Goal: Check status

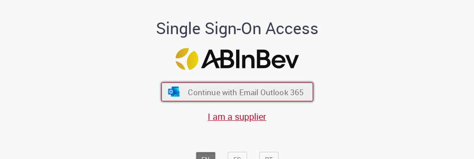
click at [249, 98] on button "Continue with Email Outlook 365" at bounding box center [237, 91] width 152 height 19
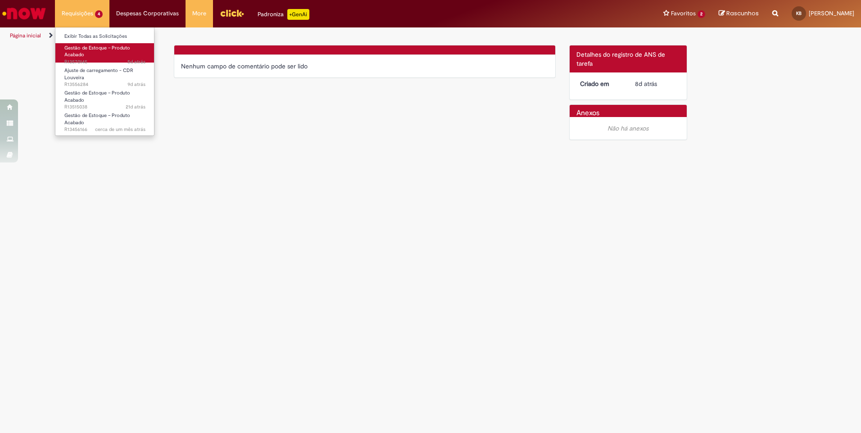
click at [86, 50] on span "Gestão de Estoque – Produto Acabado" at bounding box center [97, 52] width 66 height 14
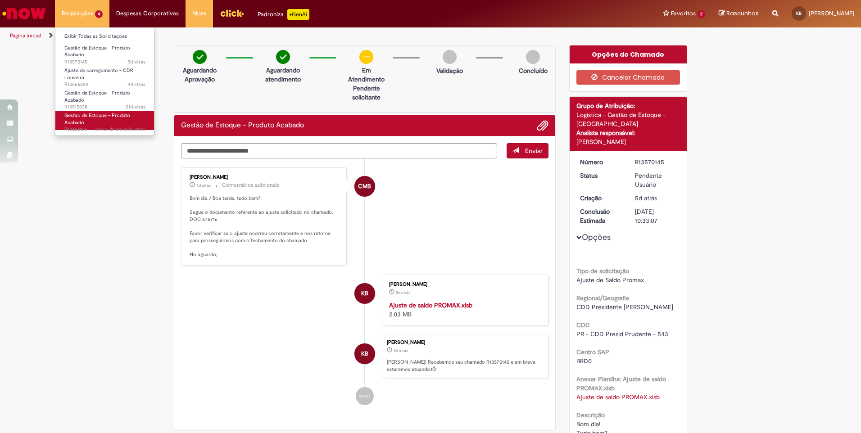
click at [114, 123] on link "Gestão de Estoque – Produto Acabado cerca de um mês atrás cerca de um mês atrás…" at bounding box center [104, 120] width 99 height 19
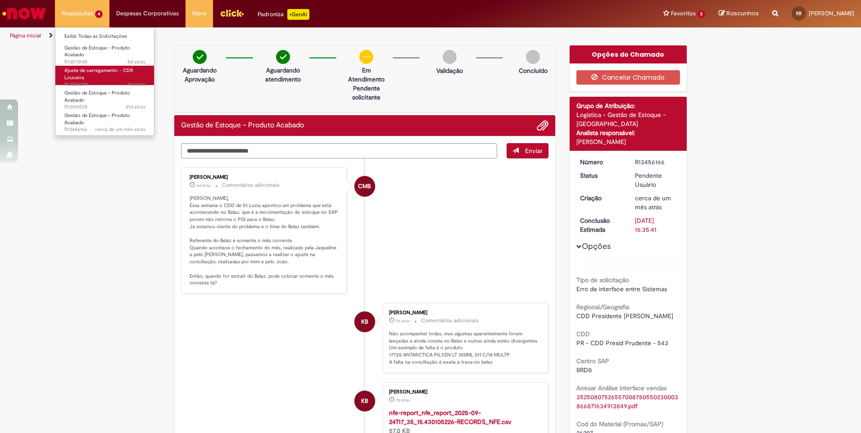
click at [120, 76] on link "Ajuste de carregamento - CDR Louveira 9d atrás 9 dias atrás R13556284" at bounding box center [104, 75] width 99 height 19
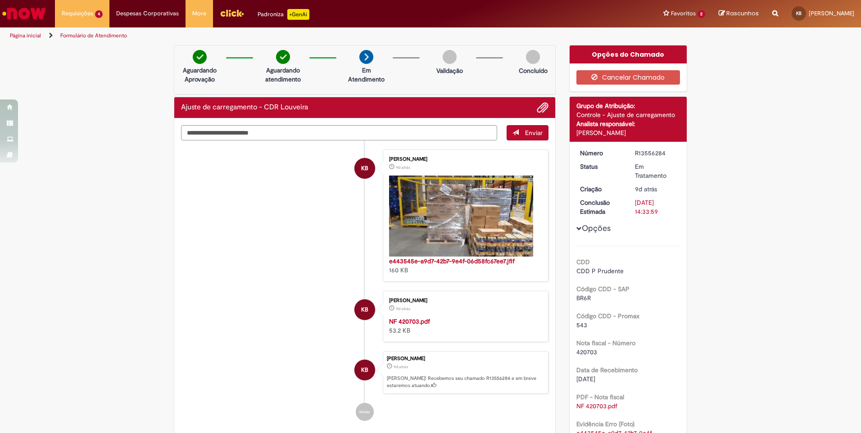
click at [277, 159] on li "KB Kevin Pereira Biajante 9d atrás 9 dias atrás e443545e-a9d7-42b7-9e4f-06d58fc…" at bounding box center [364, 215] width 367 height 132
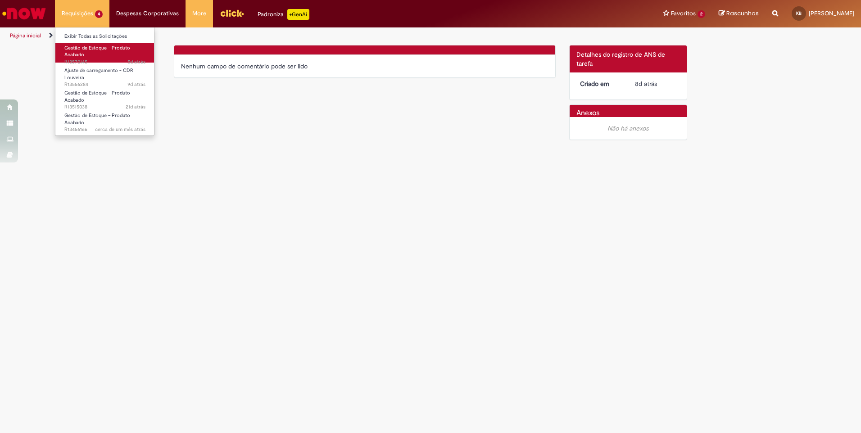
click at [105, 45] on span "Gestão de Estoque – Produto Acabado" at bounding box center [97, 52] width 66 height 14
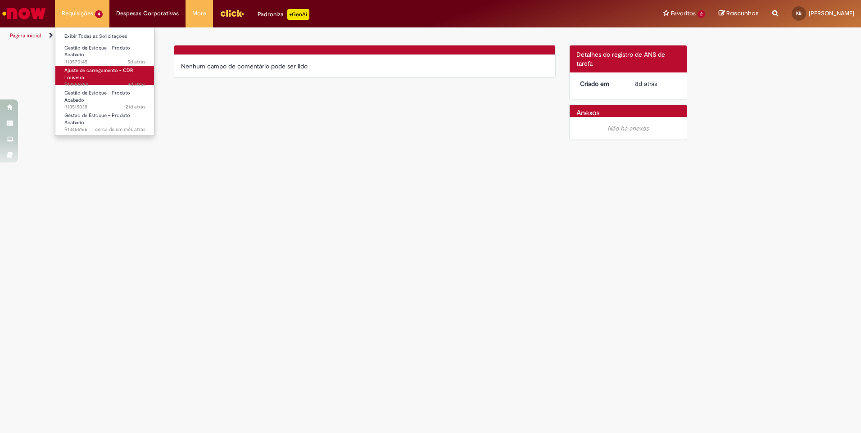
click at [118, 79] on link "Ajuste de carregamento - CDR Louveira 9d atrás 9 dias atrás R13556284" at bounding box center [104, 75] width 99 height 19
